Goal: Task Accomplishment & Management: Complete application form

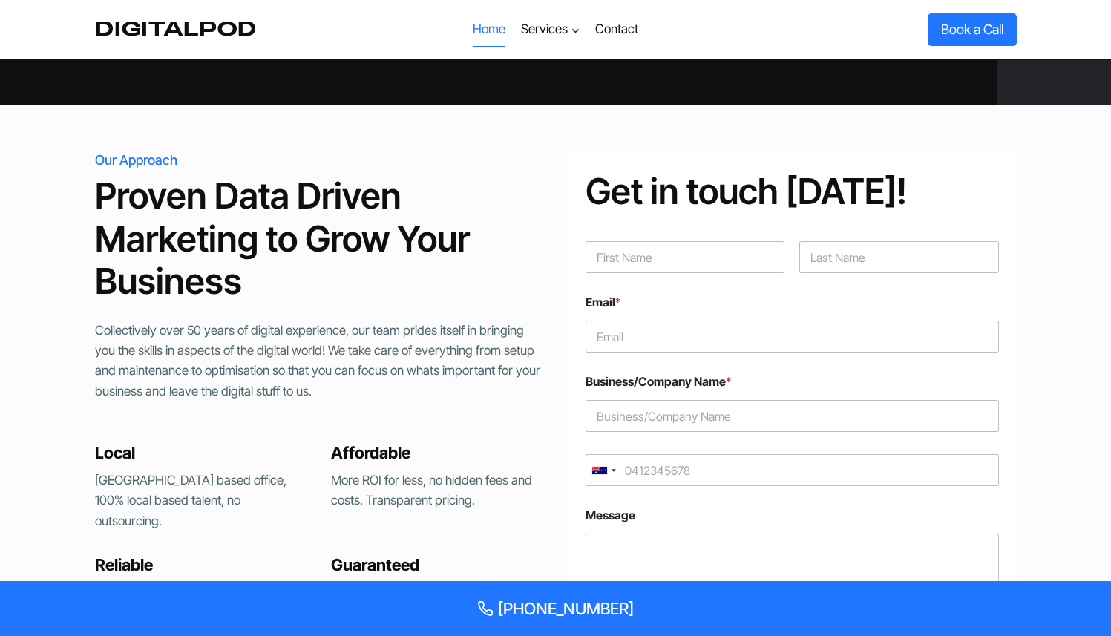
scroll to position [2928, 0]
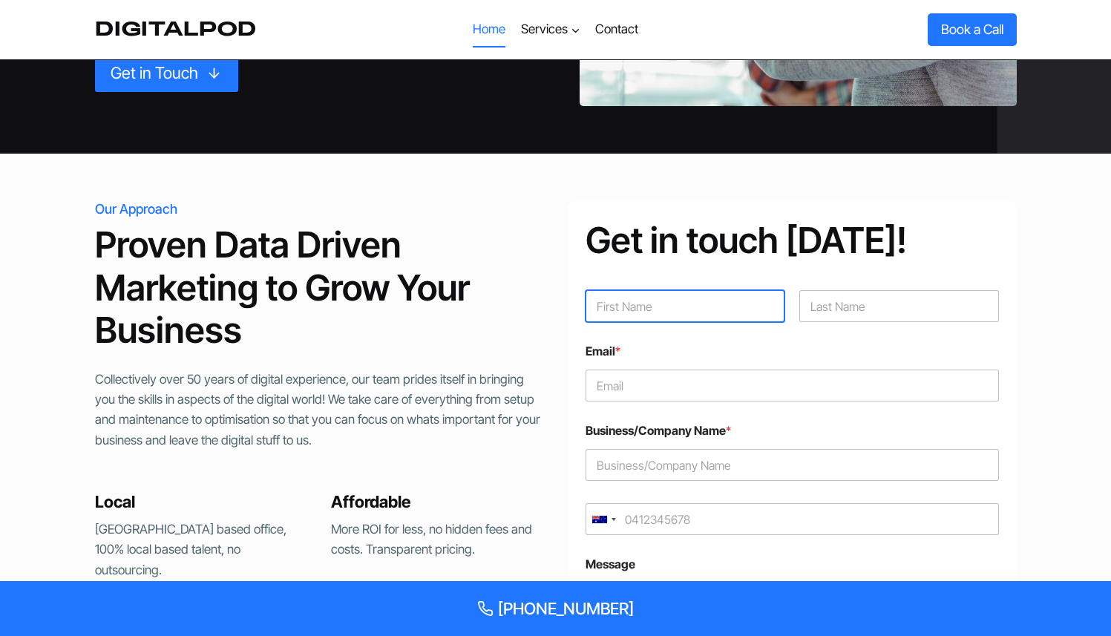
click at [615, 308] on input "First" at bounding box center [686, 306] width 200 height 32
type input "Rajko"
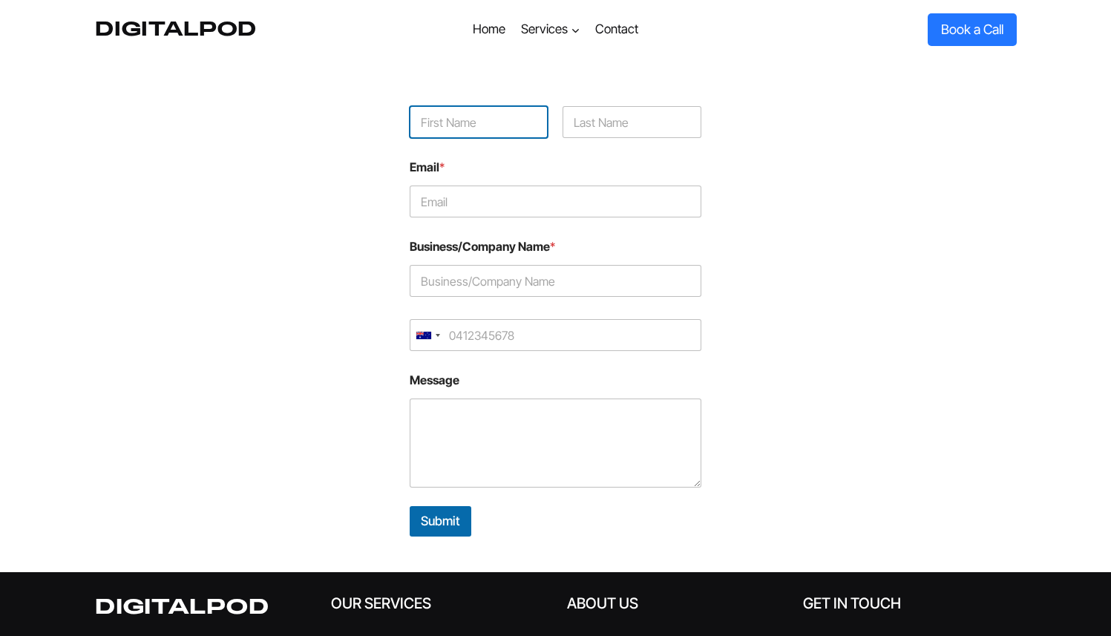
click at [462, 125] on input "First" at bounding box center [479, 122] width 138 height 32
type input "Rajko"
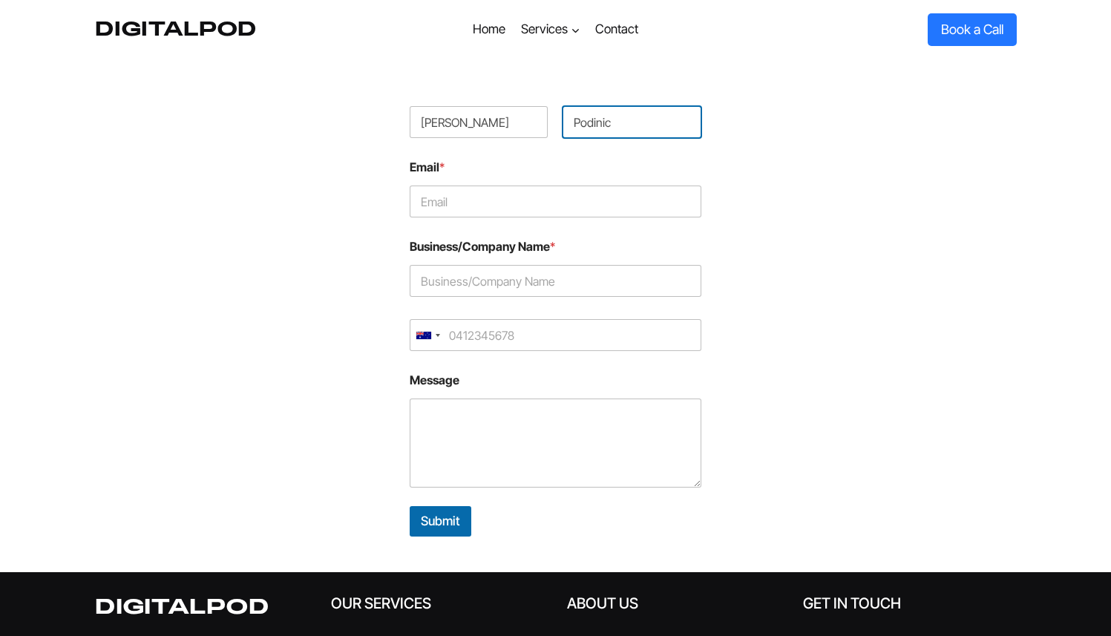
type input "Podinic"
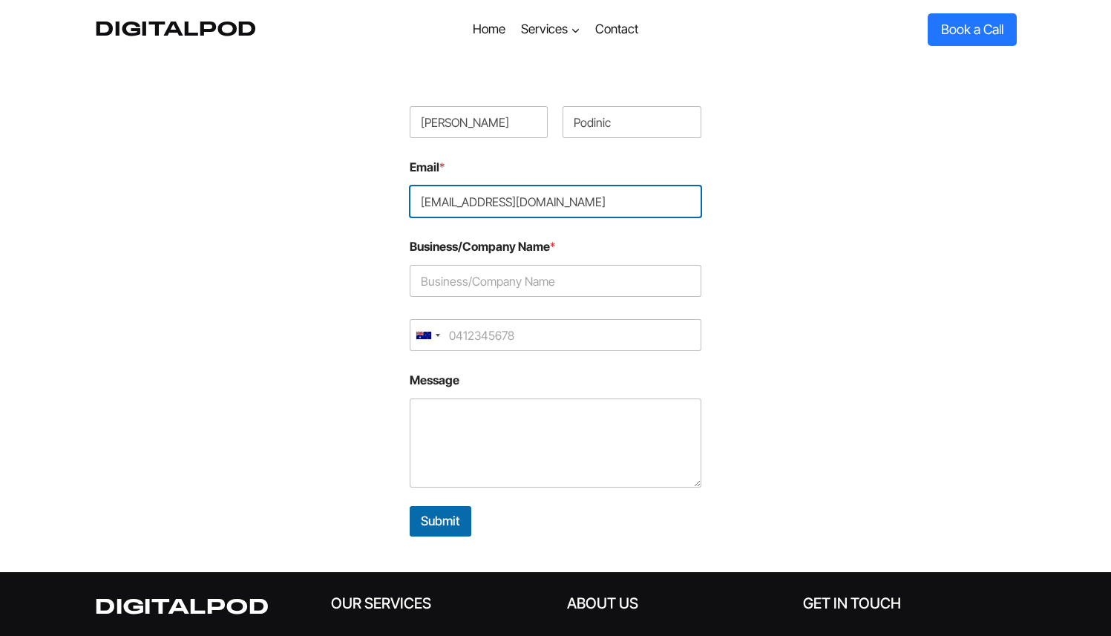
type input "rajko.podinic@gmail.com"
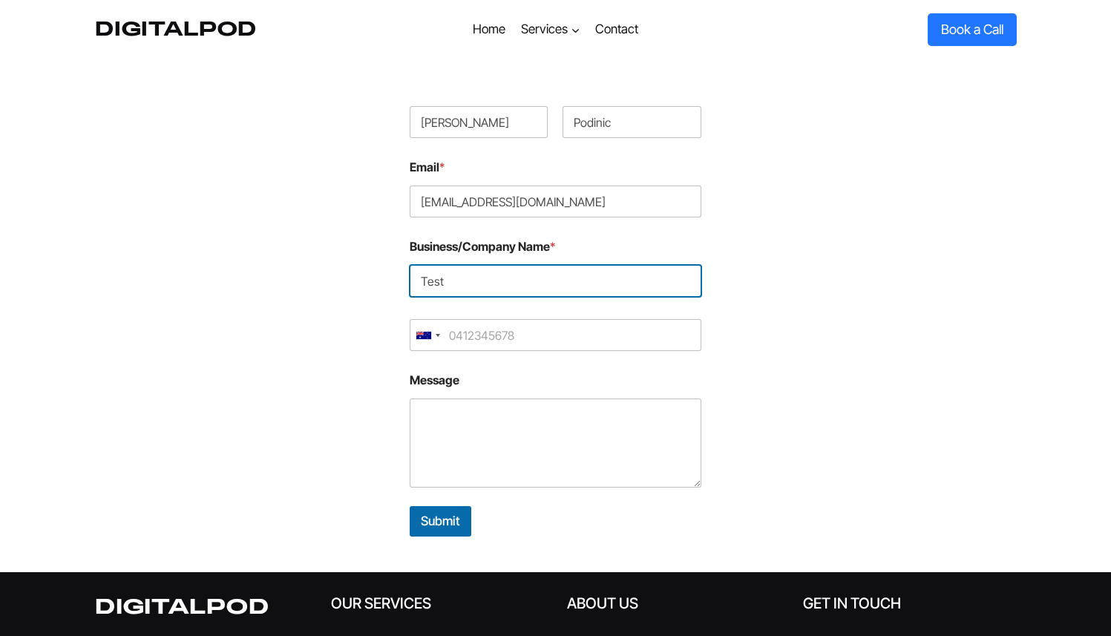
type input "Test"
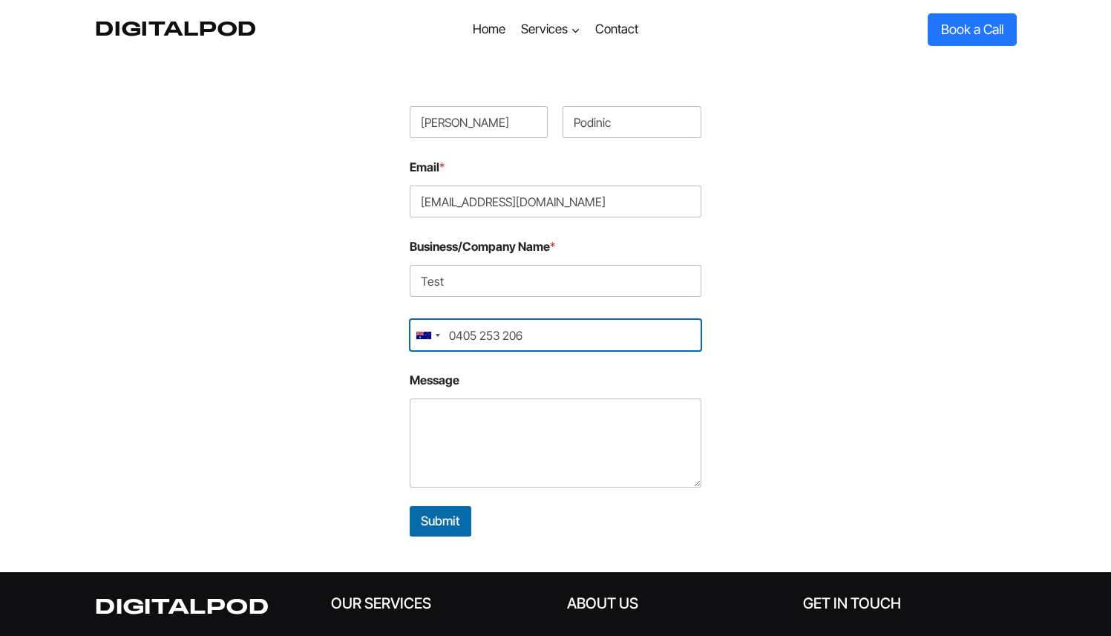
type input "0405 253 206"
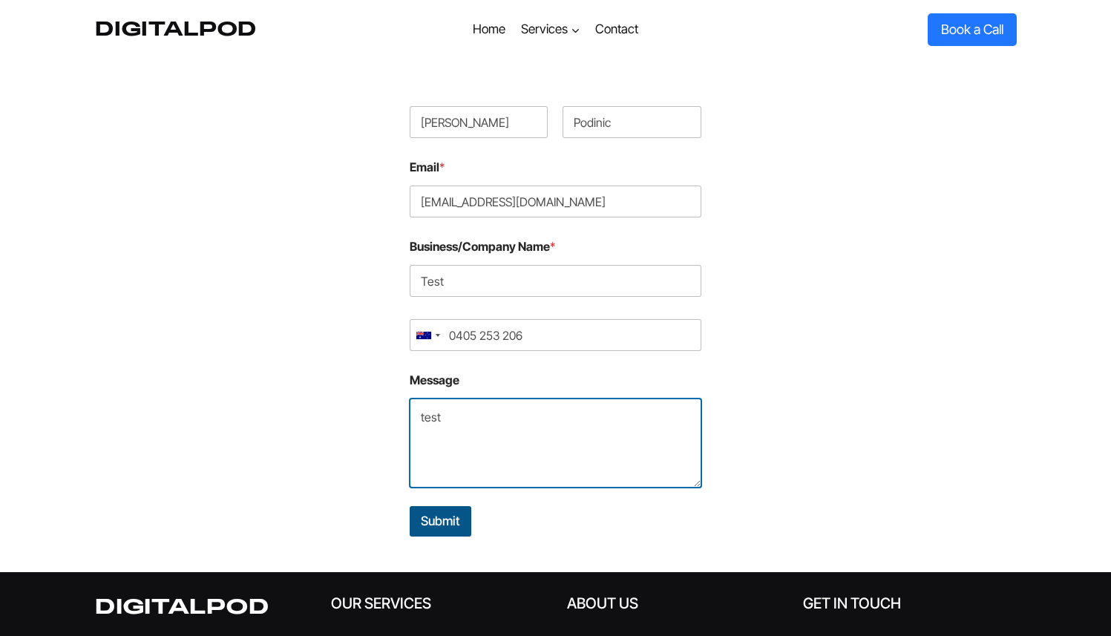
type textarea "test"
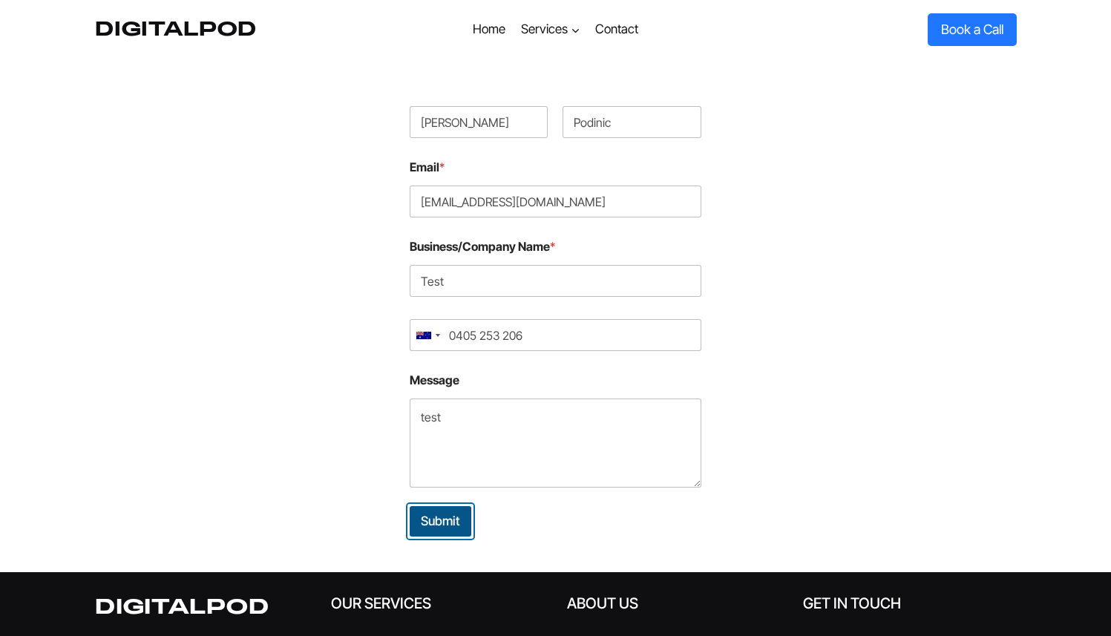
click at [444, 520] on button "Submit" at bounding box center [441, 521] width 62 height 30
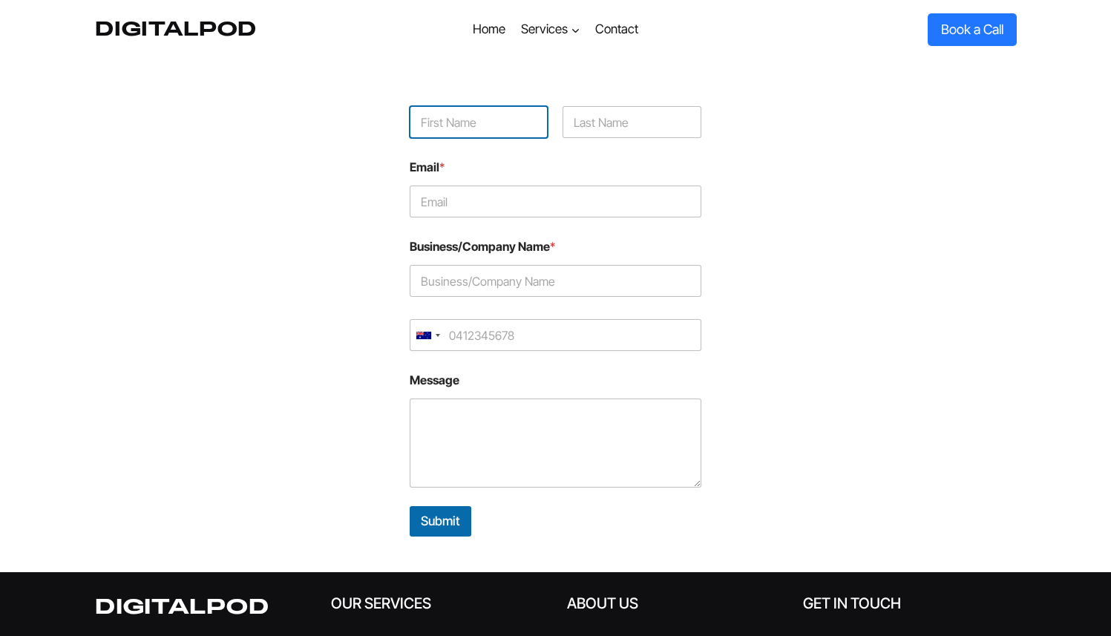
click at [460, 135] on input "First" at bounding box center [479, 122] width 138 height 32
type input "Zapier"
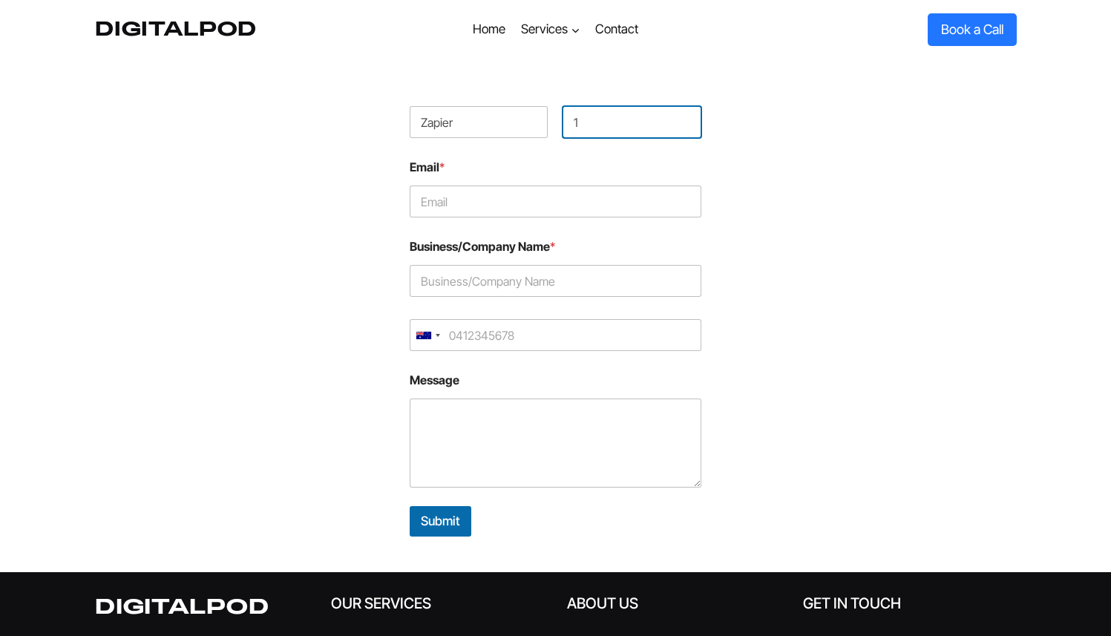
type input "1"
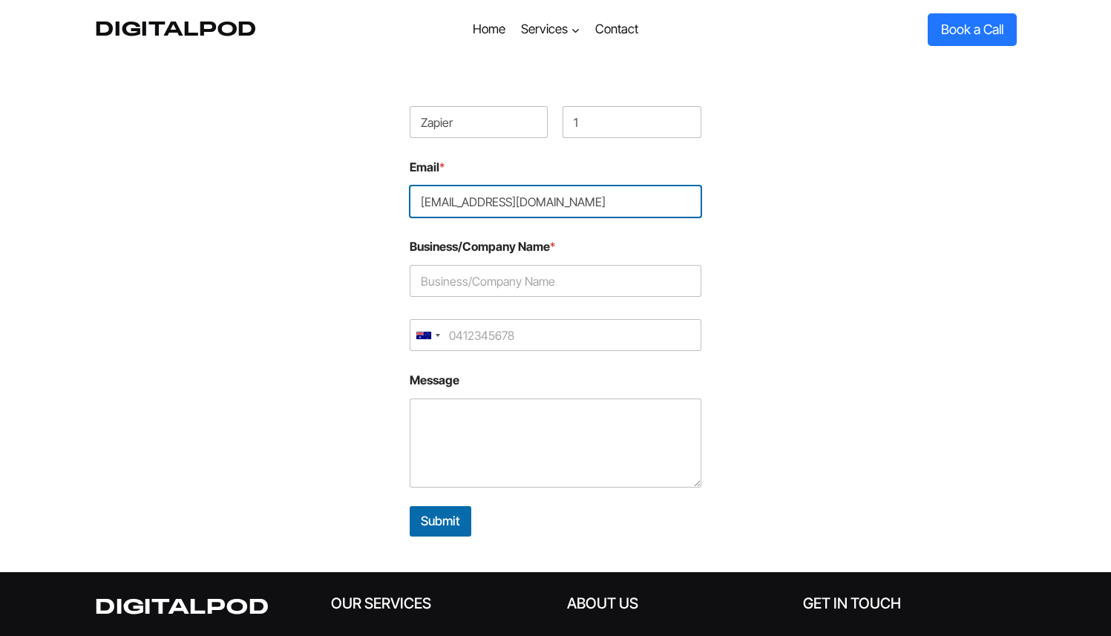
type input "[EMAIL_ADDRESS][DOMAIN_NAME]"
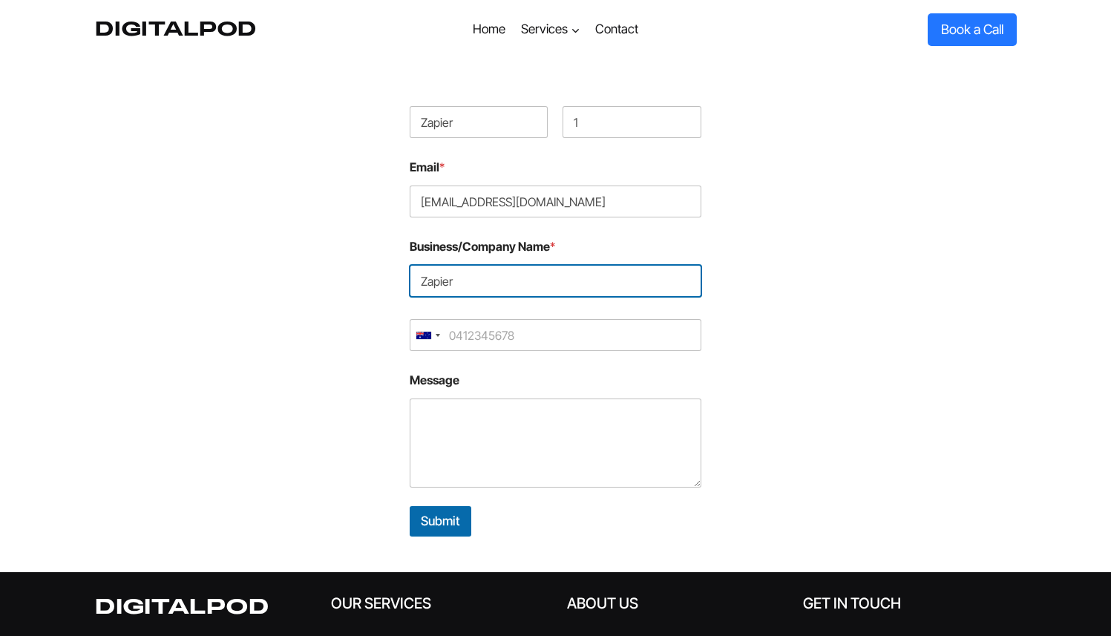
type input "Zapier"
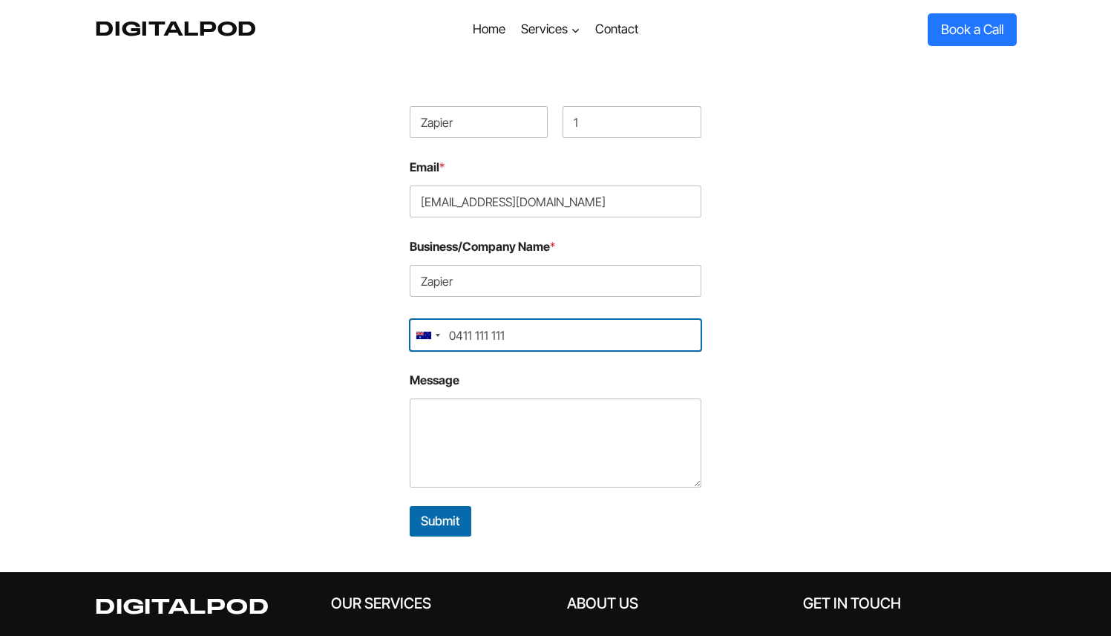
type input "0411 111 111"
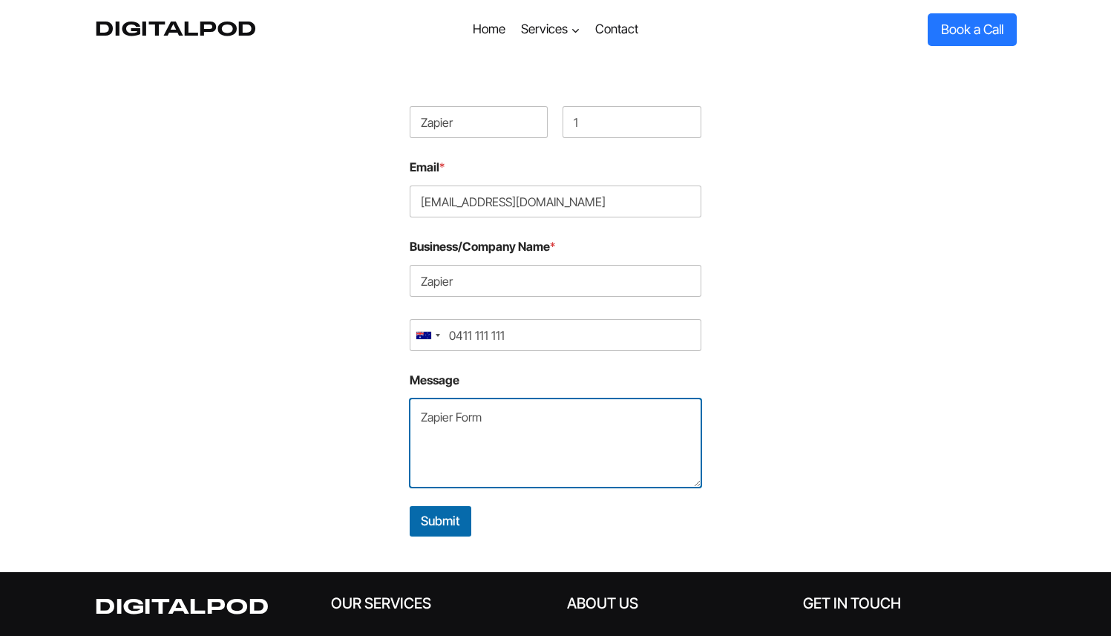
type textarea "Zapier Form"
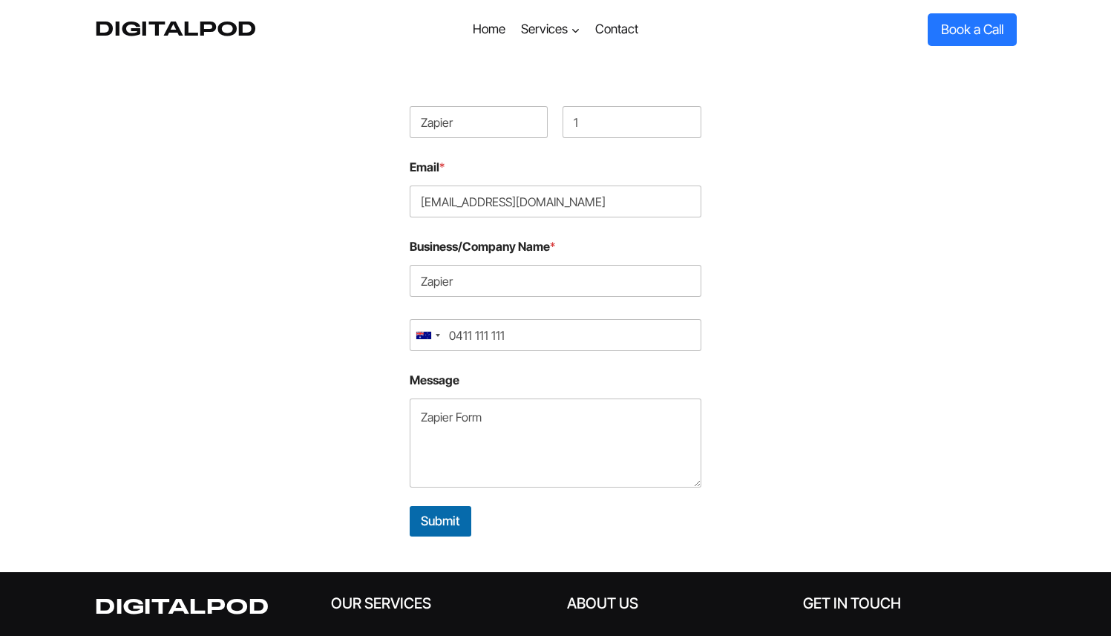
click at [836, 214] on div at bounding box center [871, 315] width 292 height 477
click at [431, 524] on button "Submit" at bounding box center [441, 521] width 62 height 30
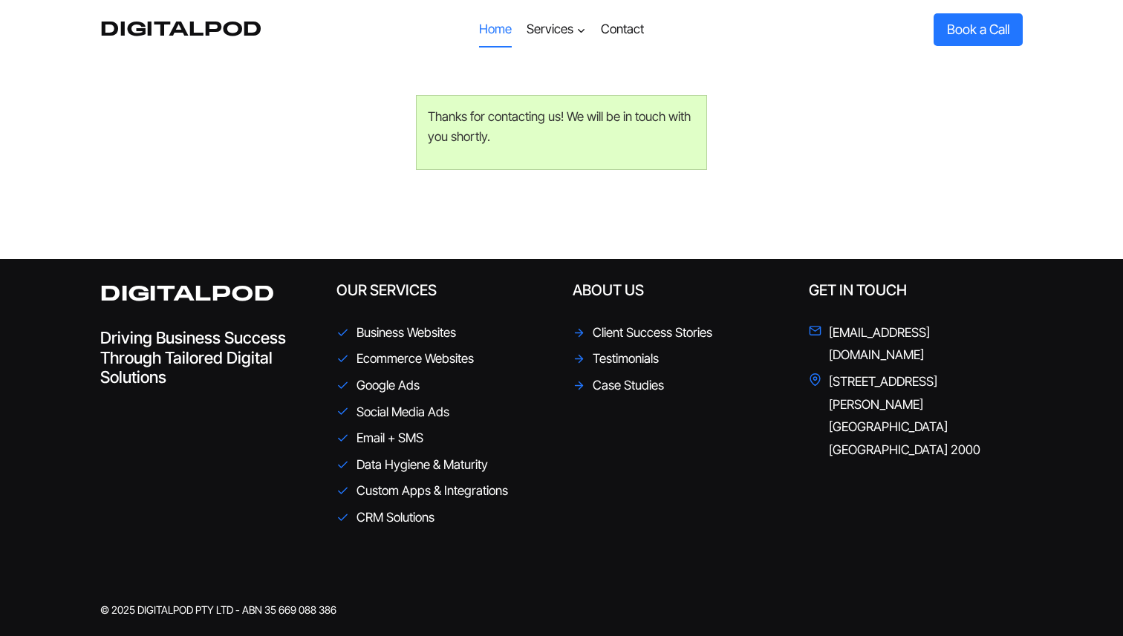
click at [480, 28] on link "Home" at bounding box center [495, 30] width 48 height 36
